Goal: Go to known website: Go to known website

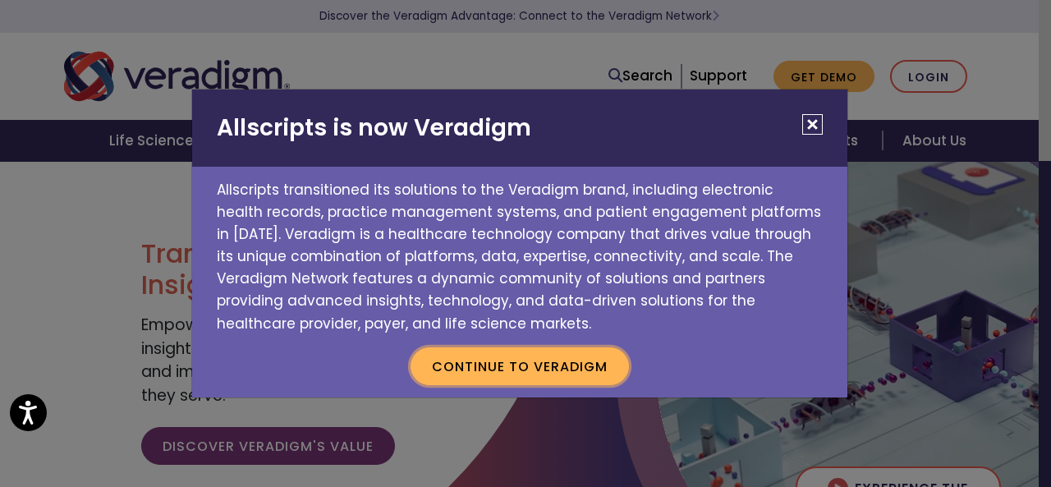
click at [497, 364] on button "Continue to Veradigm" at bounding box center [519, 366] width 218 height 38
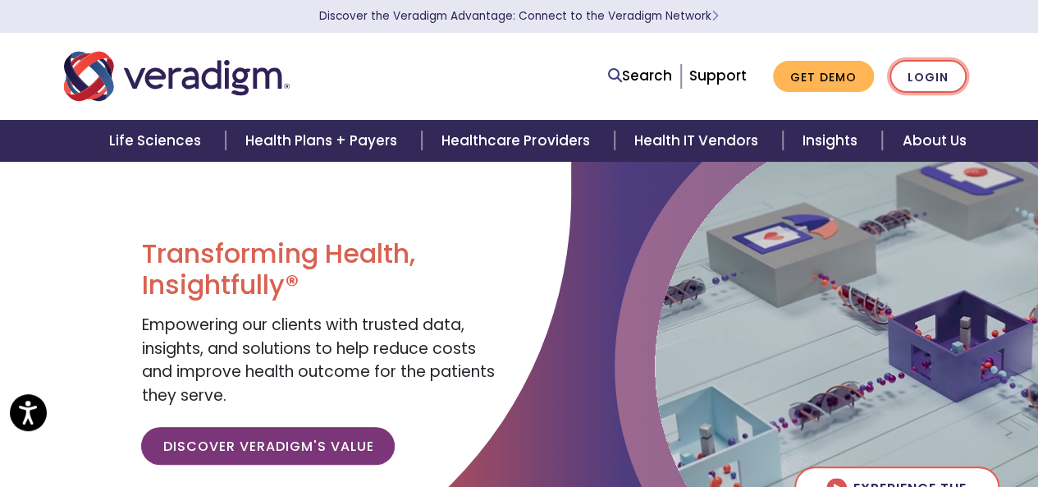
click at [929, 70] on link "Login" at bounding box center [928, 77] width 77 height 34
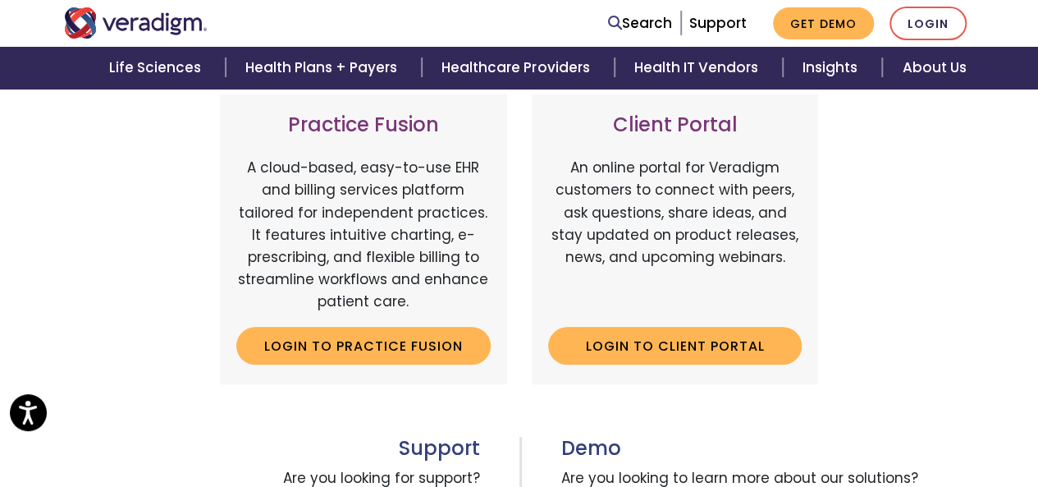
scroll to position [628, 0]
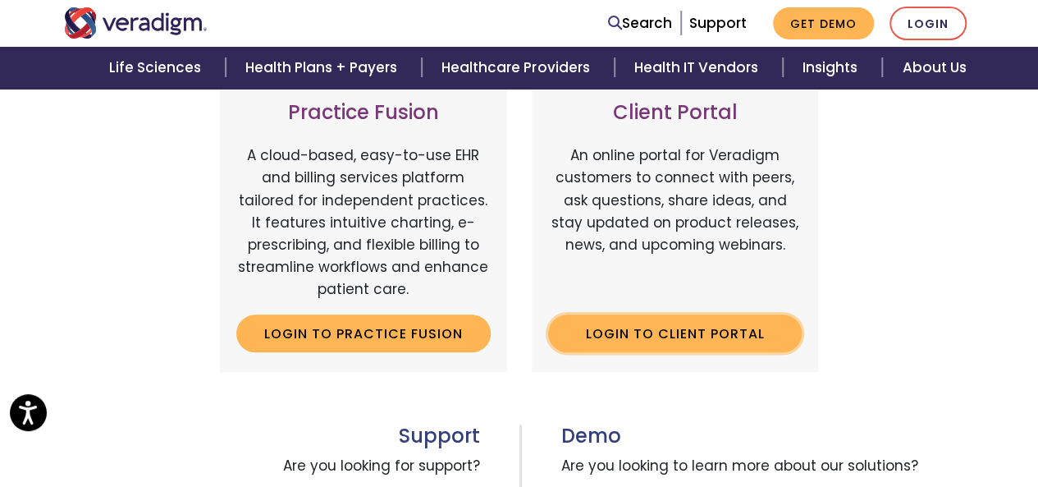
click at [653, 329] on link "Login to Client Portal" at bounding box center [675, 333] width 254 height 38
click at [678, 332] on link "Login to Client Portal" at bounding box center [675, 333] width 254 height 38
